Goal: Find specific page/section: Find specific page/section

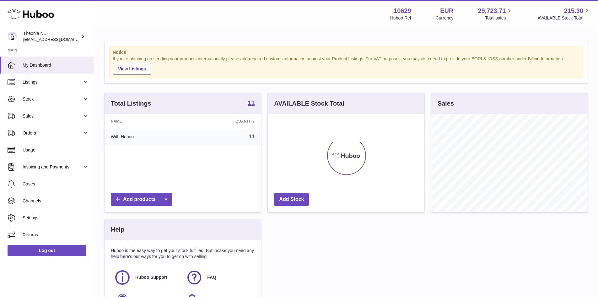
scroll to position [98, 157]
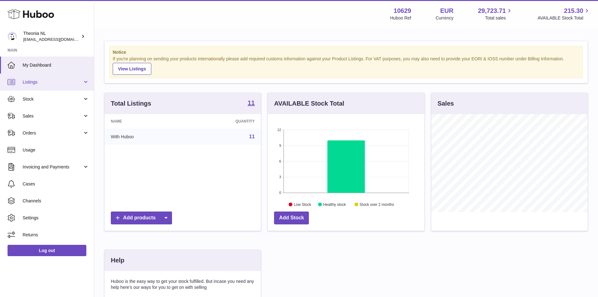
click at [37, 82] on span "Listings" at bounding box center [53, 82] width 60 height 6
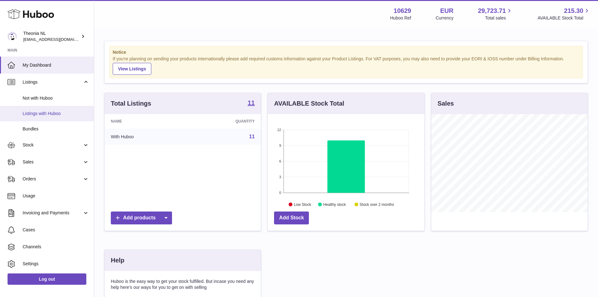
click at [45, 114] on span "Listings with Huboo" at bounding box center [56, 114] width 67 height 6
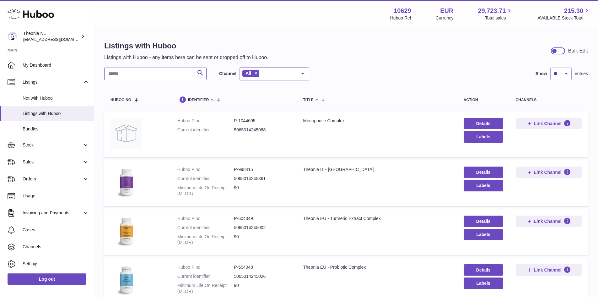
click at [132, 76] on input "text" at bounding box center [155, 74] width 102 height 13
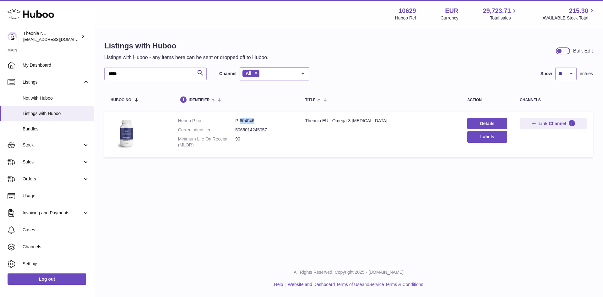
drag, startPoint x: 240, startPoint y: 121, endPoint x: 256, endPoint y: 122, distance: 16.7
click at [256, 122] on dd "P-604046" at bounding box center [263, 121] width 57 height 6
copy dd "604046"
drag, startPoint x: 135, startPoint y: 76, endPoint x: 106, endPoint y: 75, distance: 28.3
click at [106, 75] on input "*****" at bounding box center [155, 74] width 102 height 13
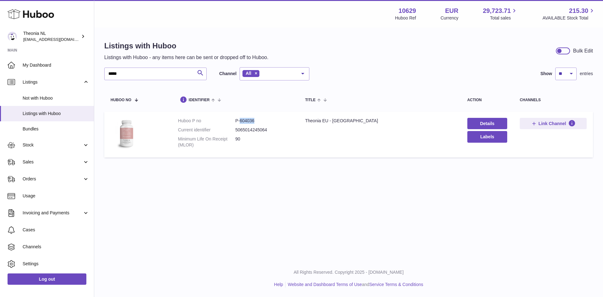
drag, startPoint x: 257, startPoint y: 120, endPoint x: 240, endPoint y: 122, distance: 17.4
click at [240, 122] on dd "P-604036" at bounding box center [263, 121] width 57 height 6
copy dd "604036"
drag, startPoint x: 134, startPoint y: 73, endPoint x: 87, endPoint y: 67, distance: 47.7
click at [87, 67] on div "Huboo Theonia NL internalAdmin-10629@internal.huboo.com Main My Dashboard Listi…" at bounding box center [301, 148] width 603 height 297
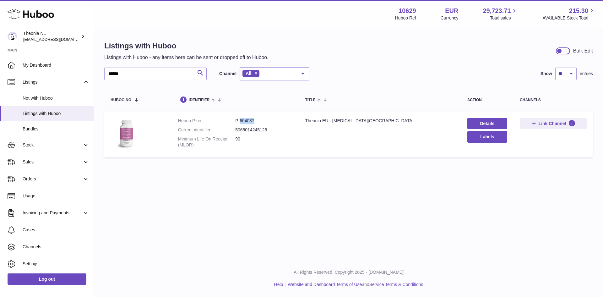
drag, startPoint x: 256, startPoint y: 121, endPoint x: 240, endPoint y: 121, distance: 16.7
click at [240, 121] on dd "P-604037" at bounding box center [263, 121] width 57 height 6
copy dd "604037"
drag, startPoint x: 129, startPoint y: 74, endPoint x: 104, endPoint y: 69, distance: 25.4
click at [104, 69] on div "Listings with Huboo Listings with Huboo - any items here can be sent or dropped…" at bounding box center [348, 100] width 509 height 145
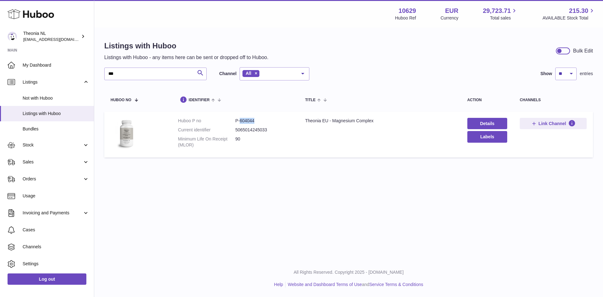
drag, startPoint x: 257, startPoint y: 120, endPoint x: 239, endPoint y: 122, distance: 18.6
click at [239, 122] on dd "P-604044" at bounding box center [263, 121] width 57 height 6
copy dd "604044"
drag, startPoint x: 128, startPoint y: 75, endPoint x: 88, endPoint y: 69, distance: 40.6
click at [88, 69] on div "Huboo Theonia NL internalAdmin-10629@internal.huboo.com Main My Dashboard Listi…" at bounding box center [301, 148] width 603 height 297
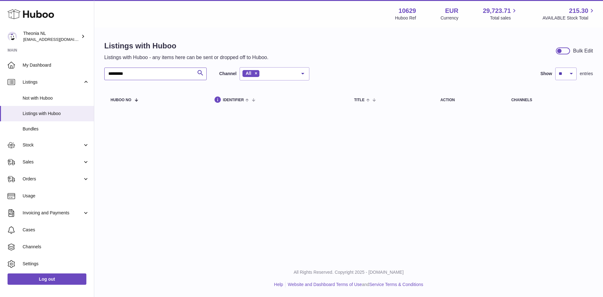
drag, startPoint x: 139, startPoint y: 74, endPoint x: 93, endPoint y: 72, distance: 46.2
click at [93, 72] on div "Huboo Theonia NL internalAdmin-10629@internal.huboo.com Main My Dashboard Listi…" at bounding box center [301, 148] width 603 height 297
click at [113, 74] on input "*******" at bounding box center [155, 74] width 102 height 13
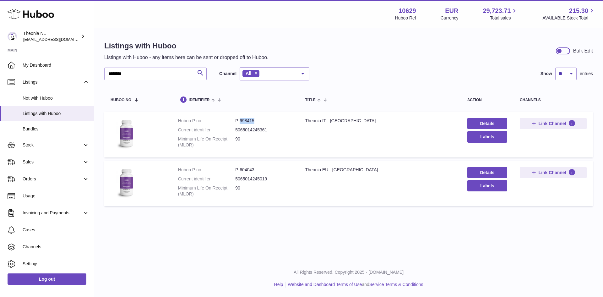
drag, startPoint x: 239, startPoint y: 120, endPoint x: 254, endPoint y: 120, distance: 15.7
click at [254, 120] on dd "P-998415" at bounding box center [263, 121] width 57 height 6
copy dd "998415"
drag, startPoint x: 138, startPoint y: 72, endPoint x: 58, endPoint y: 76, distance: 79.9
click at [58, 76] on div "Huboo Theonia NL internalAdmin-10629@internal.huboo.com Main My Dashboard Listi…" at bounding box center [301, 148] width 603 height 297
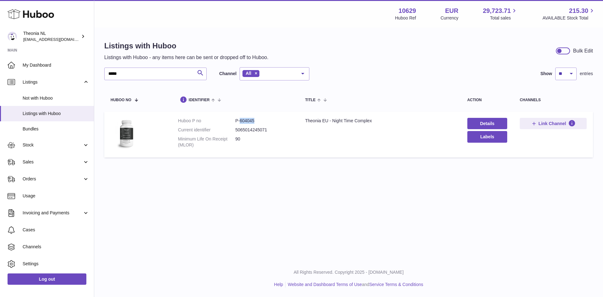
drag, startPoint x: 240, startPoint y: 120, endPoint x: 257, endPoint y: 118, distance: 17.1
click at [257, 118] on dd "P-604045" at bounding box center [263, 121] width 57 height 6
copy dd "604045"
drag, startPoint x: 130, startPoint y: 73, endPoint x: 97, endPoint y: 67, distance: 33.3
click at [97, 67] on div "Listings with Huboo Listings with Huboo - any items here can be sent or dropped…" at bounding box center [348, 100] width 509 height 145
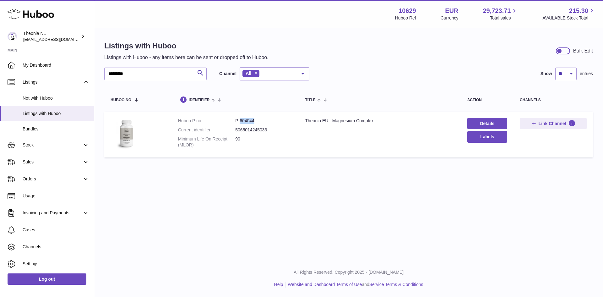
drag, startPoint x: 240, startPoint y: 121, endPoint x: 255, endPoint y: 121, distance: 15.1
click at [255, 121] on dd "P-604044" at bounding box center [263, 121] width 57 height 6
copy dd "604044"
click at [140, 73] on input "*********" at bounding box center [155, 74] width 102 height 13
drag, startPoint x: 137, startPoint y: 73, endPoint x: 87, endPoint y: 81, distance: 50.6
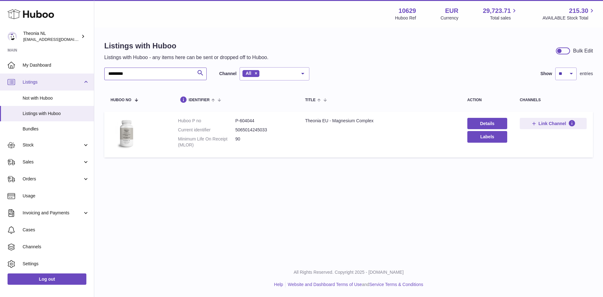
click at [87, 81] on div "Huboo Theonia NL internalAdmin-10629@internal.huboo.com Main My Dashboard Listi…" at bounding box center [301, 148] width 603 height 297
drag, startPoint x: 239, startPoint y: 121, endPoint x: 267, endPoint y: 121, distance: 28.3
click at [267, 121] on dd "P-604048" at bounding box center [263, 121] width 57 height 6
copy dd "604048"
drag, startPoint x: 125, startPoint y: 72, endPoint x: 91, endPoint y: 77, distance: 33.9
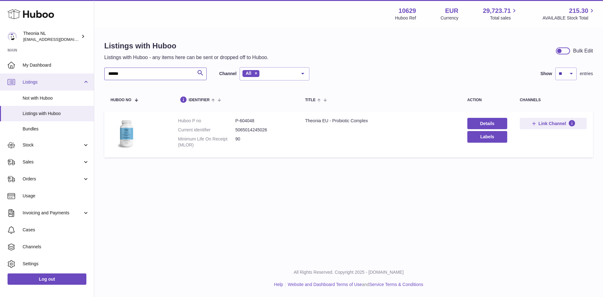
click at [91, 77] on div "Huboo Theonia NL internalAdmin-10629@internal.huboo.com Main My Dashboard Listi…" at bounding box center [301, 148] width 603 height 297
drag, startPoint x: 239, startPoint y: 120, endPoint x: 261, endPoint y: 120, distance: 22.3
click at [261, 120] on dd "P-604036" at bounding box center [263, 121] width 57 height 6
copy dd "604036"
drag, startPoint x: 111, startPoint y: 76, endPoint x: 89, endPoint y: 77, distance: 21.4
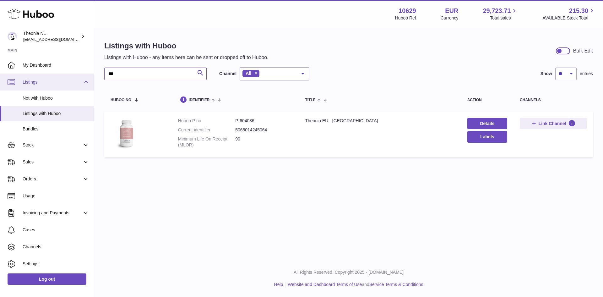
click at [89, 77] on div "Huboo Theonia NL internalAdmin-10629@internal.huboo.com Main My Dashboard Listi…" at bounding box center [301, 148] width 603 height 297
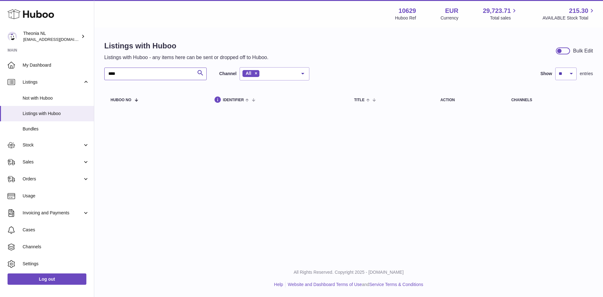
drag, startPoint x: 121, startPoint y: 74, endPoint x: 111, endPoint y: 74, distance: 10.7
click at [111, 74] on input "****" at bounding box center [155, 74] width 102 height 13
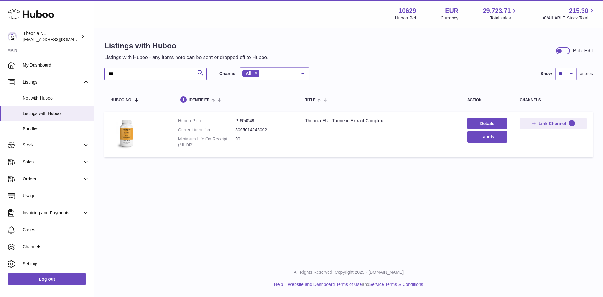
type input "***"
drag, startPoint x: 239, startPoint y: 120, endPoint x: 255, endPoint y: 118, distance: 16.5
click at [255, 118] on dd "P-604049" at bounding box center [263, 121] width 57 height 6
copy dd "604049"
